Goal: Information Seeking & Learning: Learn about a topic

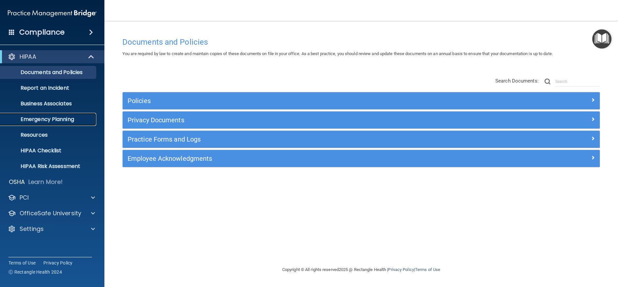
click at [49, 119] on p "Emergency Planning" at bounding box center [48, 119] width 89 height 7
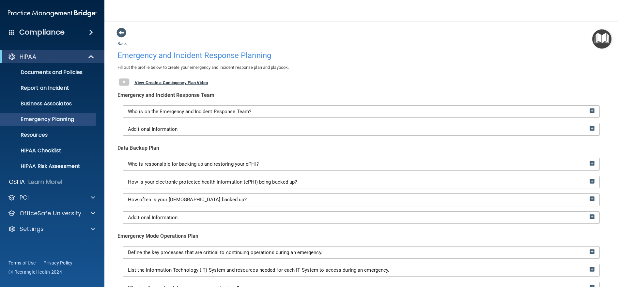
click at [166, 82] on b "View Create a Contingency Plan Video" at bounding box center [171, 82] width 73 height 5
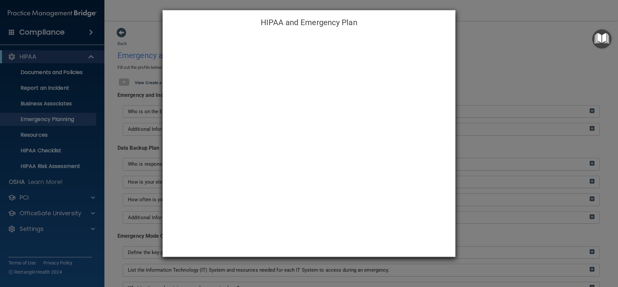
click at [502, 5] on div "HIPAA and Emergency Plan" at bounding box center [309, 143] width 618 height 287
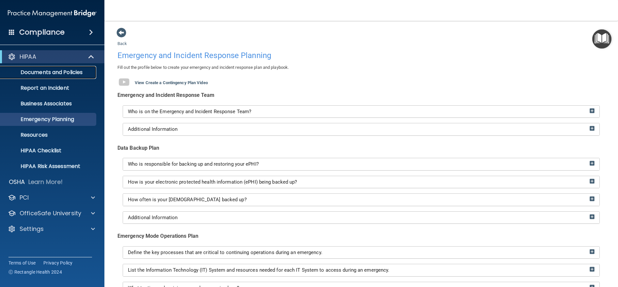
click at [45, 70] on p "Documents and Policies" at bounding box center [48, 72] width 89 height 7
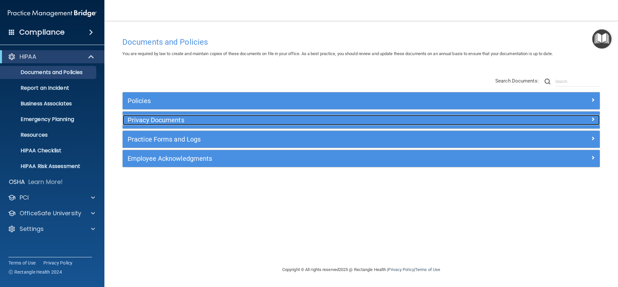
click at [155, 119] on h5 "Privacy Documents" at bounding box center [301, 119] width 348 height 7
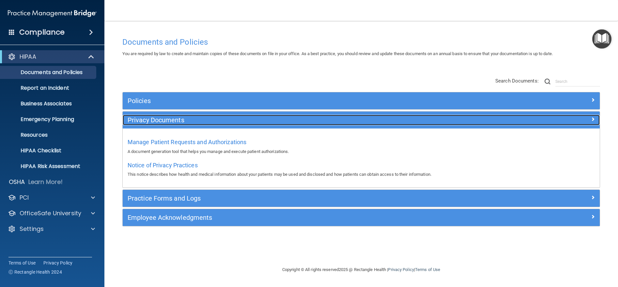
click at [155, 119] on h5 "Privacy Documents" at bounding box center [301, 119] width 348 height 7
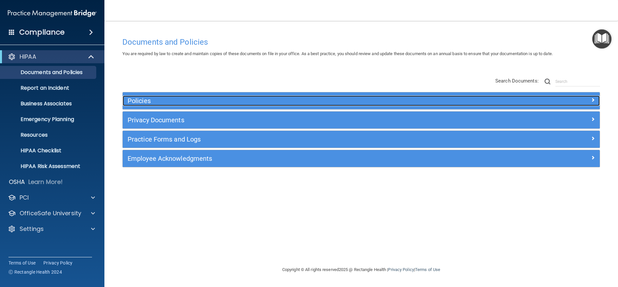
click at [144, 103] on h5 "Policies" at bounding box center [301, 100] width 348 height 7
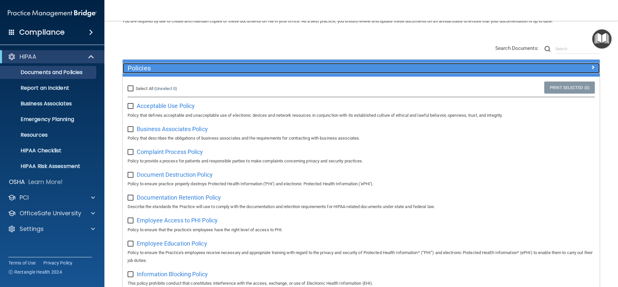
scroll to position [65, 0]
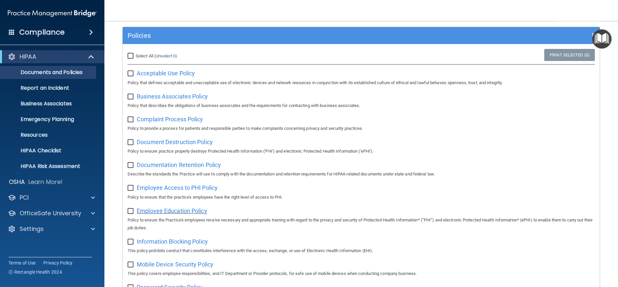
click at [156, 211] on span "Employee Education Policy" at bounding box center [172, 210] width 70 height 7
click at [172, 75] on span "Acceptable Use Policy" at bounding box center [166, 73] width 58 height 7
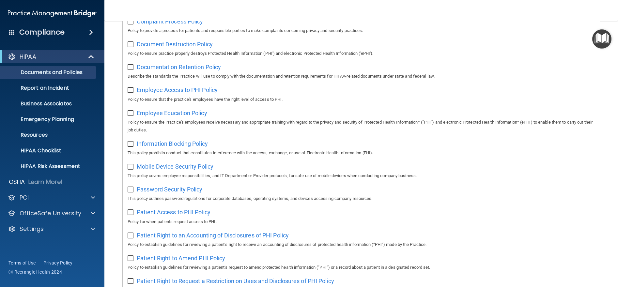
scroll to position [196, 0]
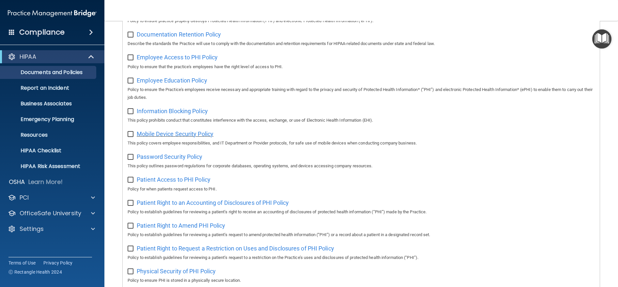
click at [191, 136] on span "Mobile Device Security Policy" at bounding box center [175, 133] width 77 height 7
